Goal: Information Seeking & Learning: Learn about a topic

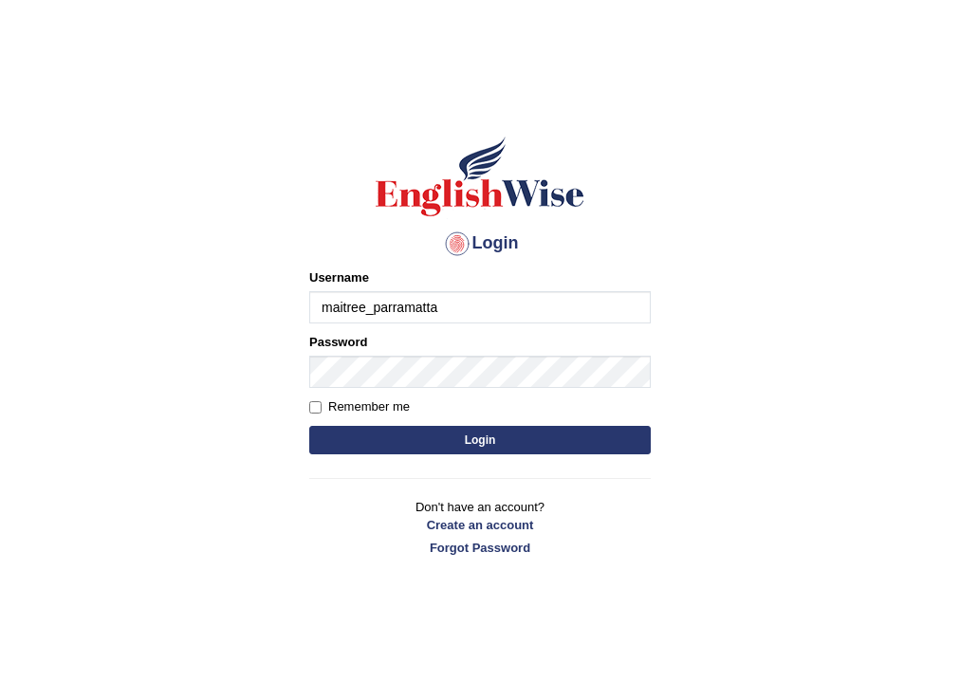
type input "maitree_parramatta"
click at [478, 436] on button "Login" at bounding box center [479, 440] width 341 height 28
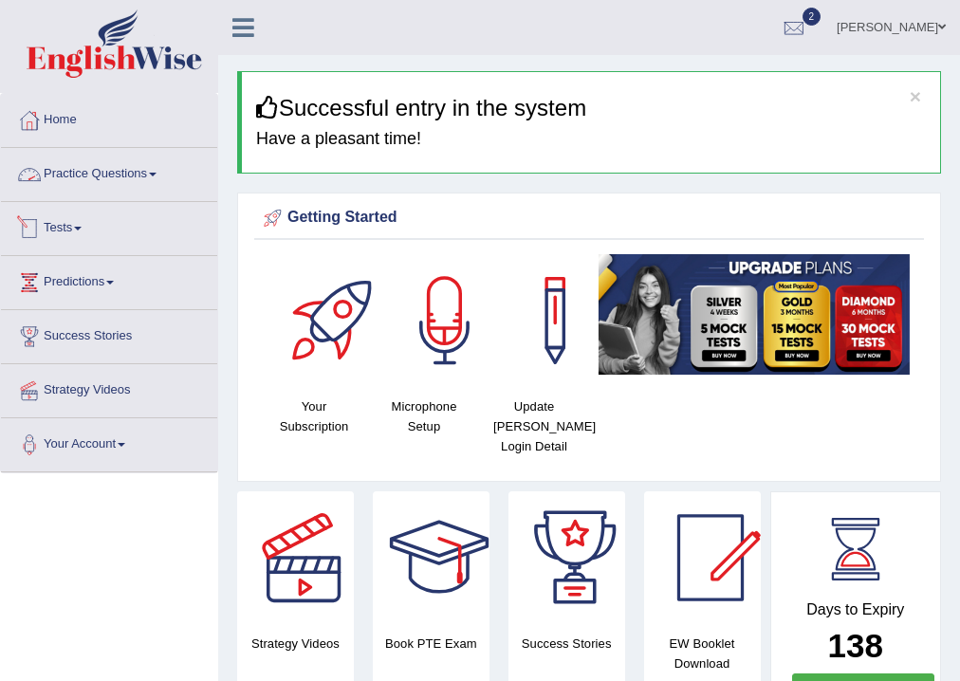
click at [76, 165] on link "Practice Questions" at bounding box center [109, 171] width 216 height 47
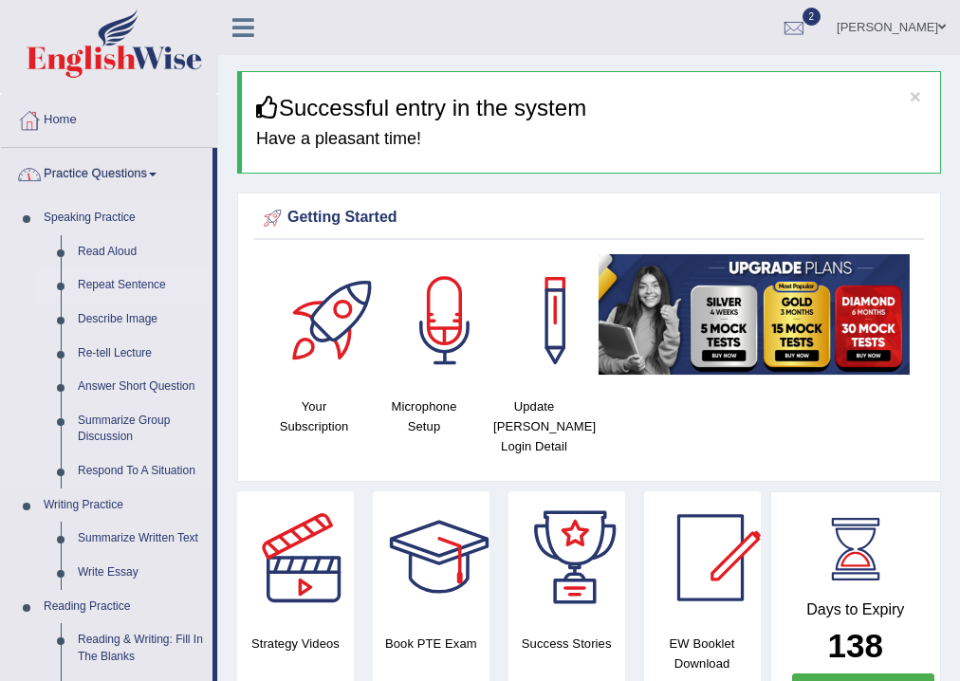
click at [126, 286] on link "Repeat Sentence" at bounding box center [140, 285] width 143 height 34
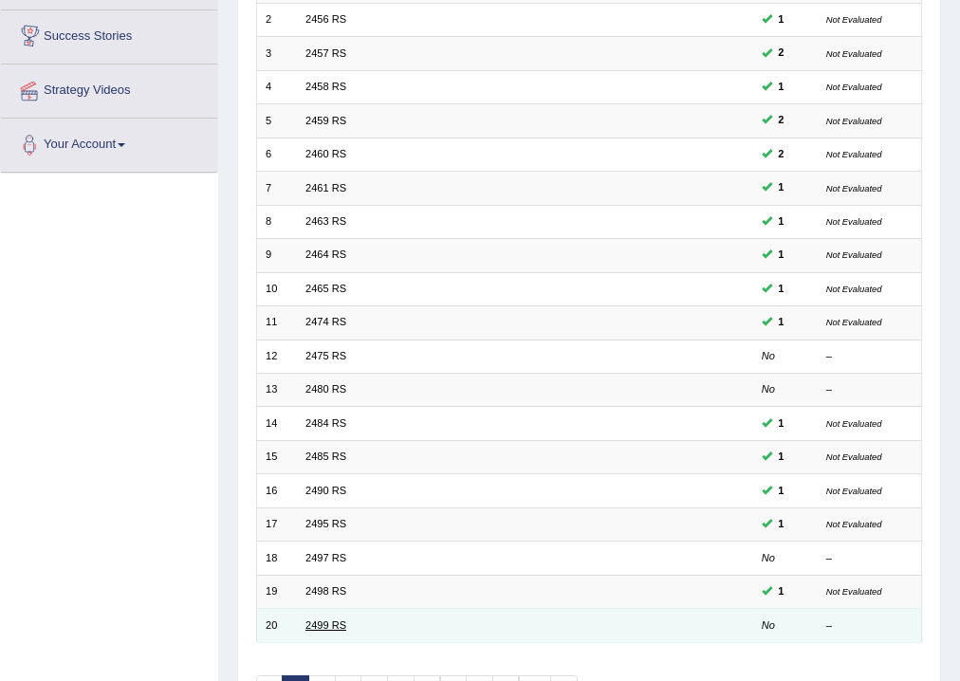
scroll to position [411, 0]
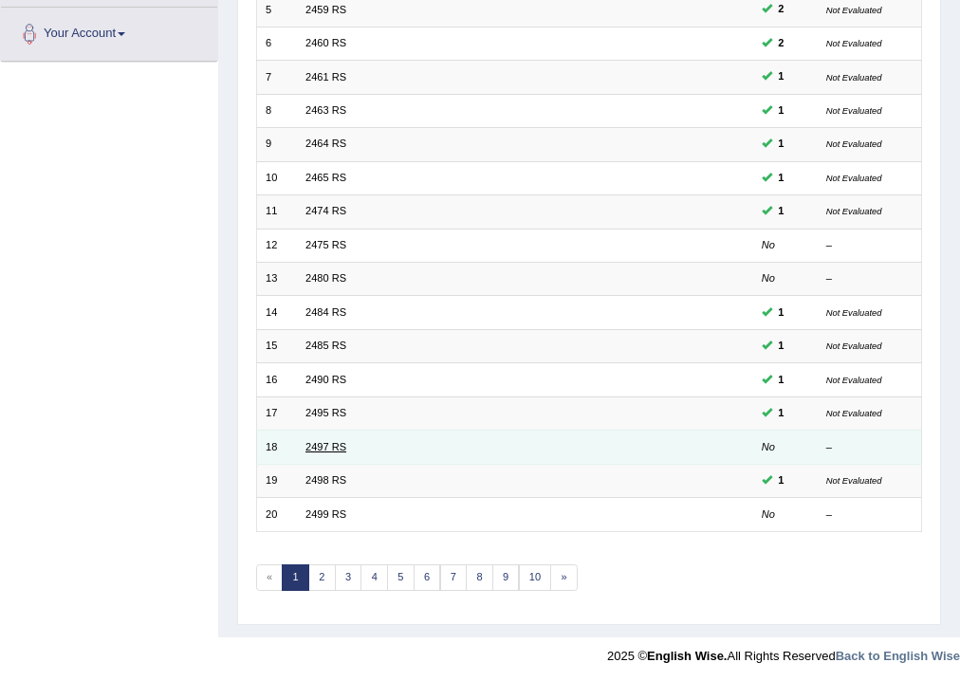
click at [342, 444] on link "2497 RS" at bounding box center [325, 446] width 41 height 11
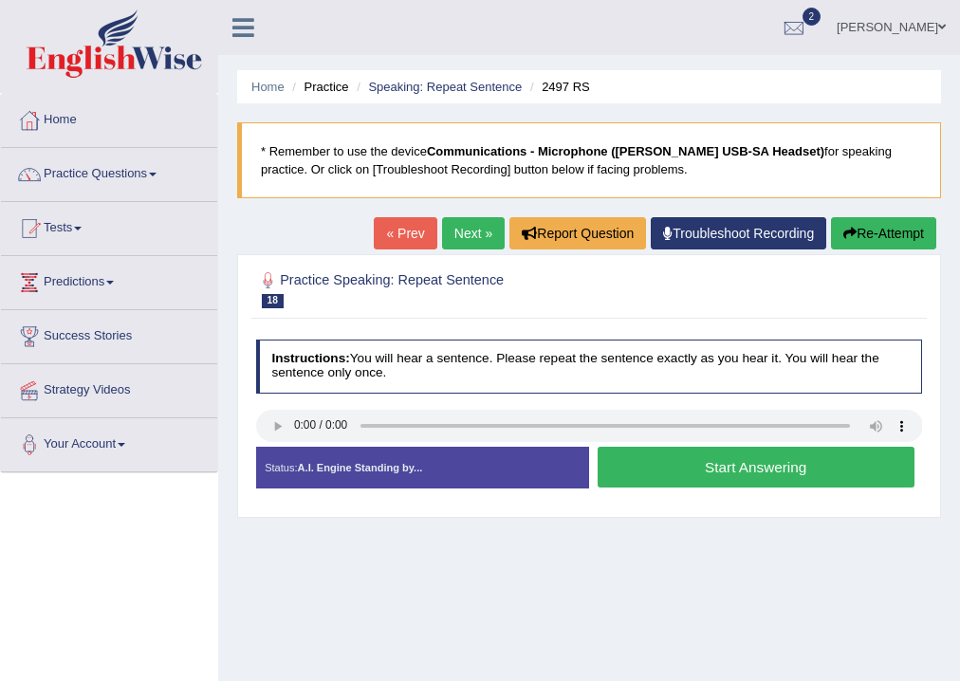
click at [404, 234] on link "« Prev" at bounding box center [405, 233] width 63 height 32
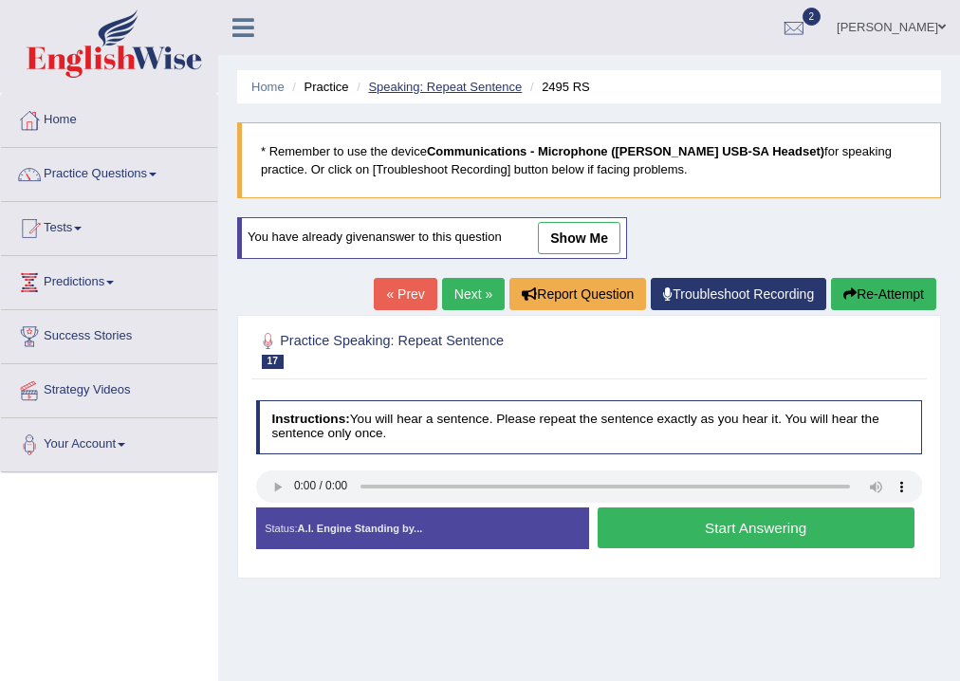
click at [429, 89] on link "Speaking: Repeat Sentence" at bounding box center [445, 87] width 154 height 14
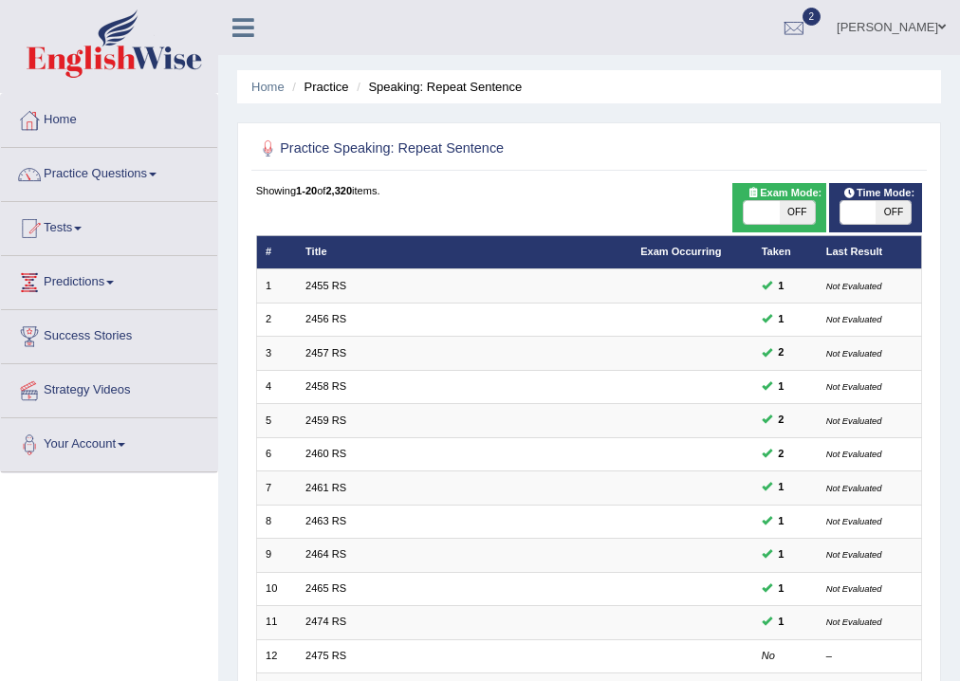
click at [910, 212] on span "OFF" at bounding box center [892, 212] width 35 height 23
checkbox input "true"
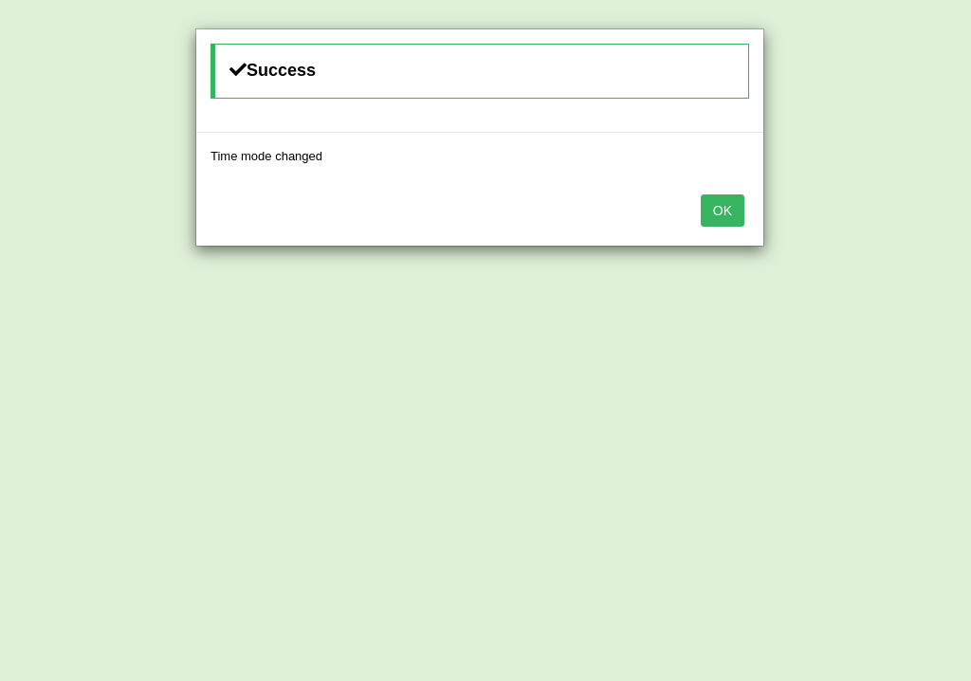
click at [709, 212] on button "OK" at bounding box center [723, 210] width 44 height 32
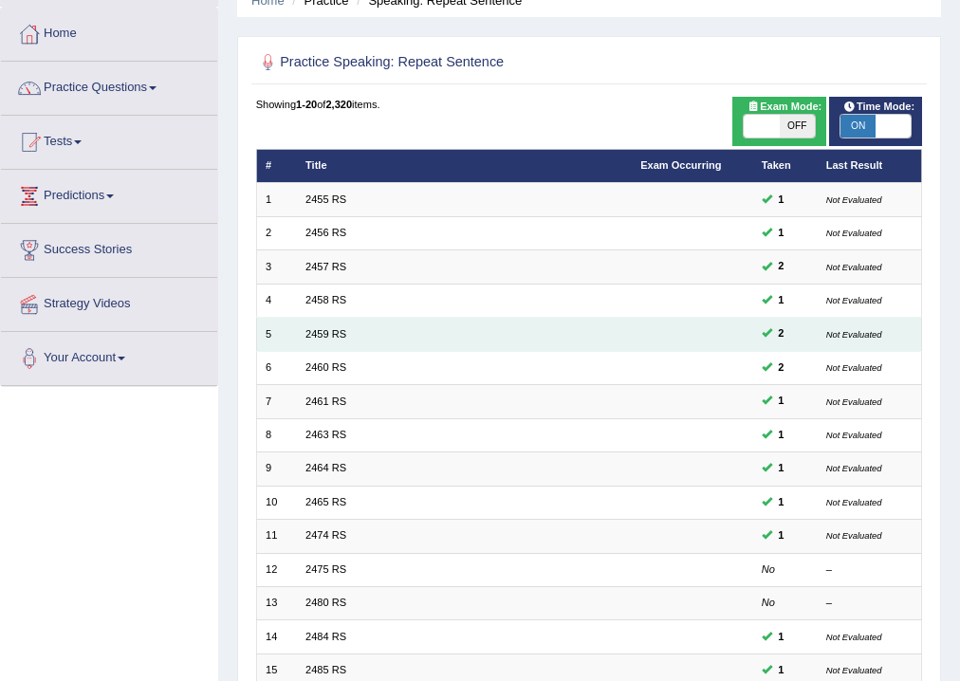
scroll to position [411, 0]
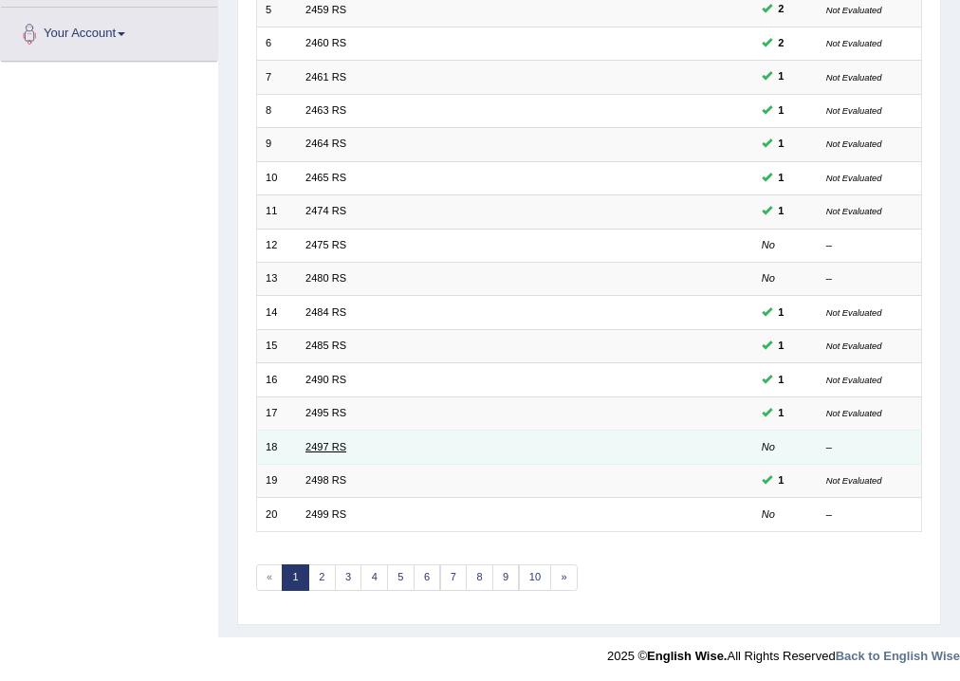
click at [333, 442] on link "2497 RS" at bounding box center [325, 446] width 41 height 11
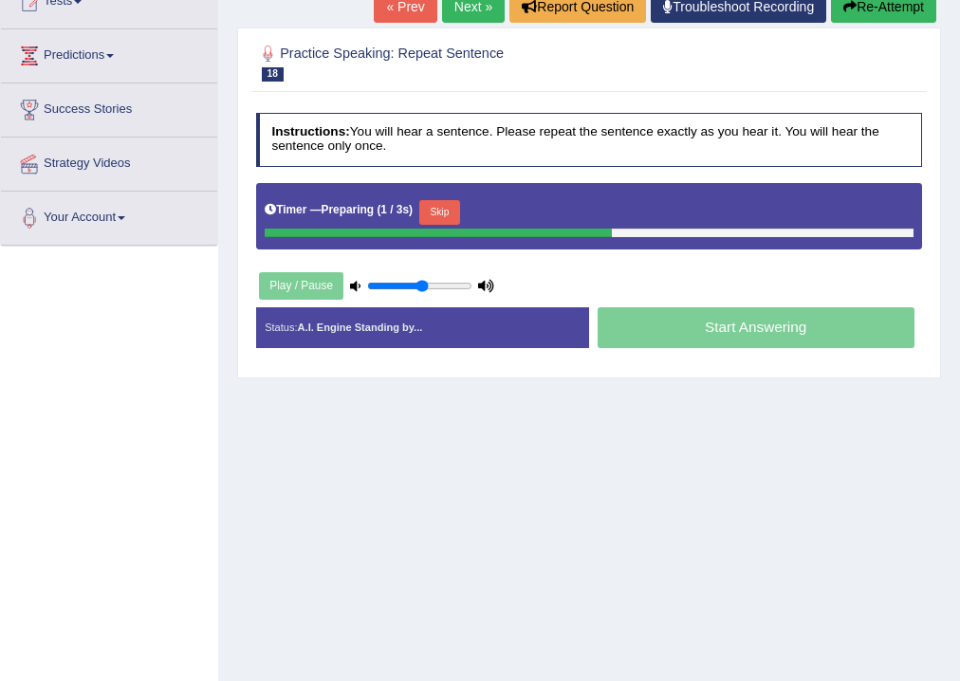
scroll to position [228, 0]
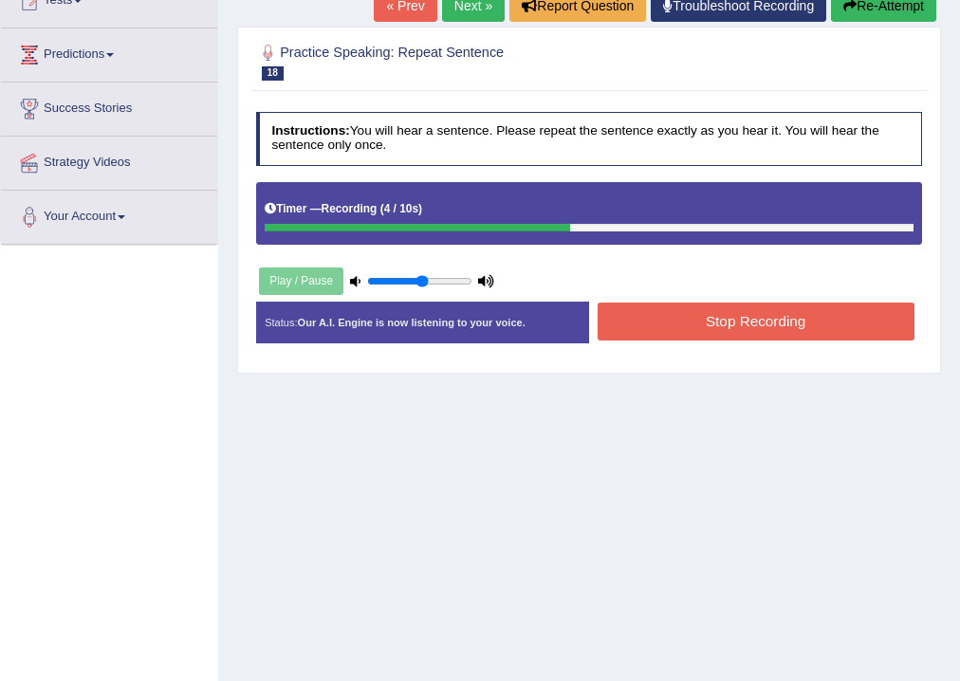
click at [751, 316] on button "Stop Recording" at bounding box center [756, 321] width 317 height 37
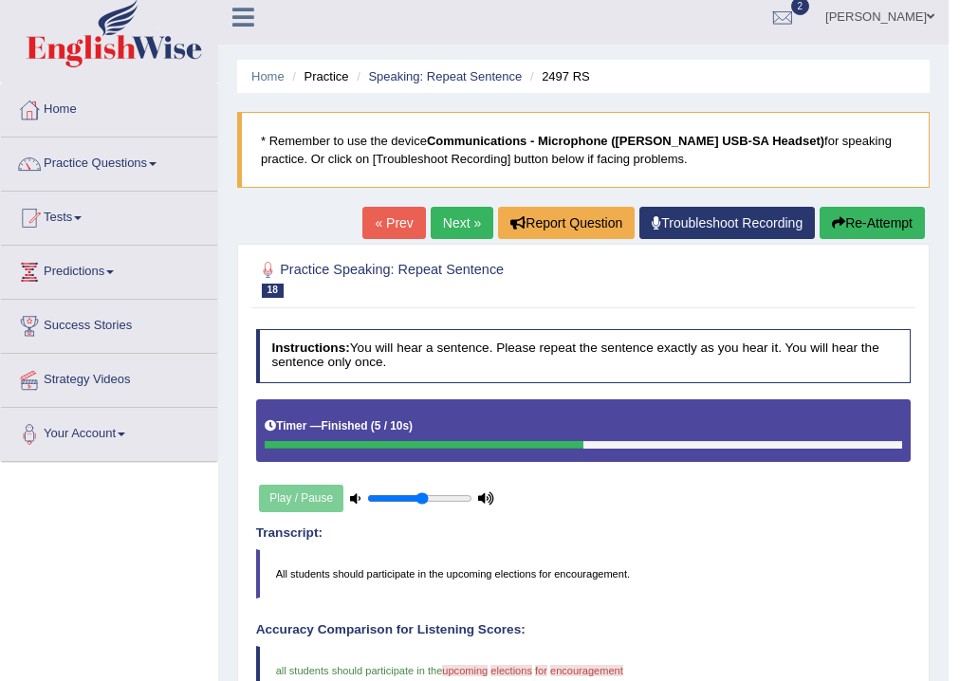
scroll to position [0, 0]
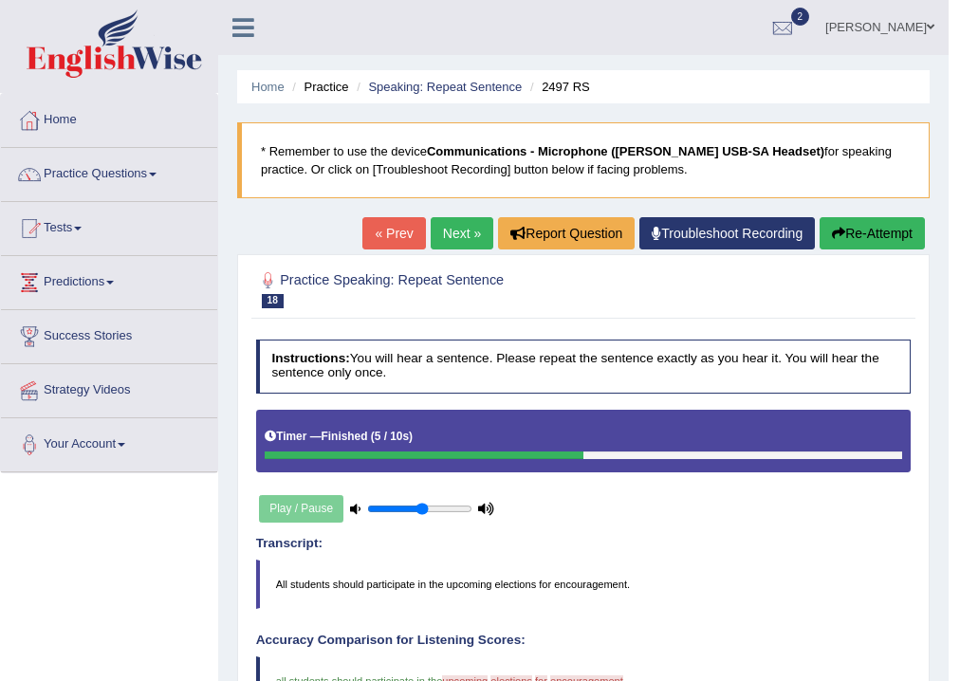
click at [908, 29] on link "[PERSON_NAME]" at bounding box center [880, 24] width 138 height 49
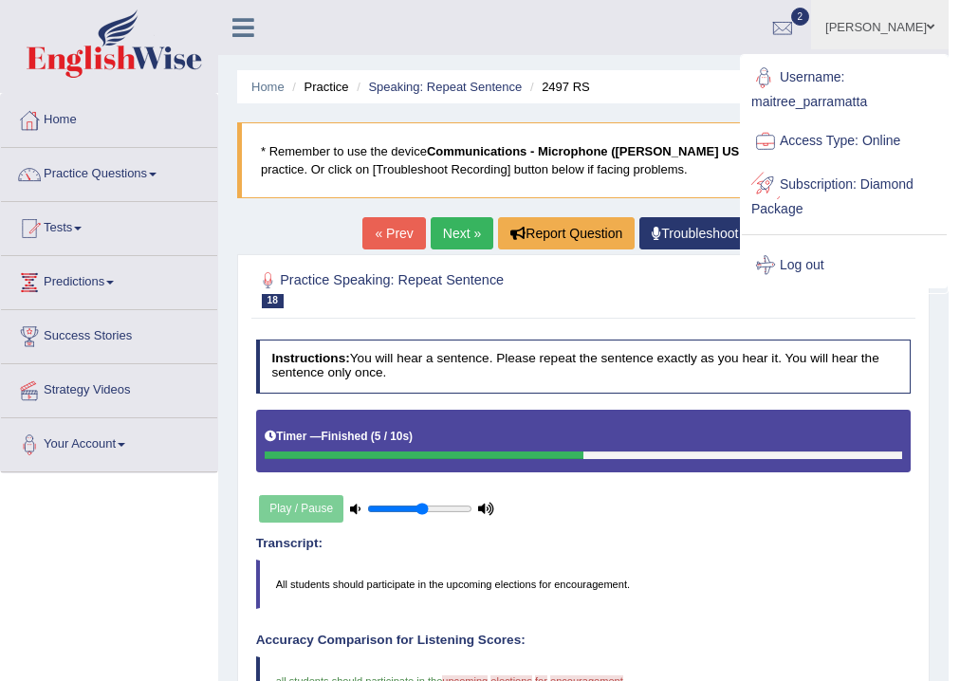
click at [834, 261] on link "Log out" at bounding box center [844, 266] width 205 height 44
